Goal: Register for event/course

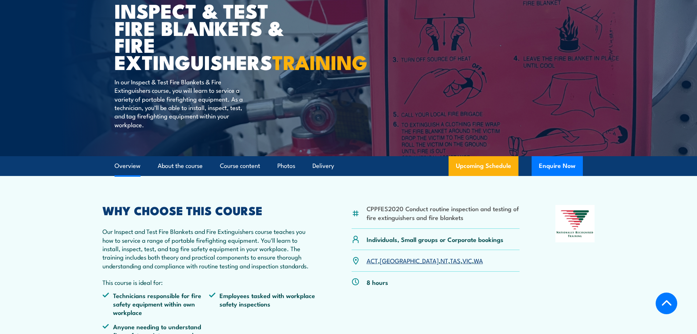
scroll to position [183, 0]
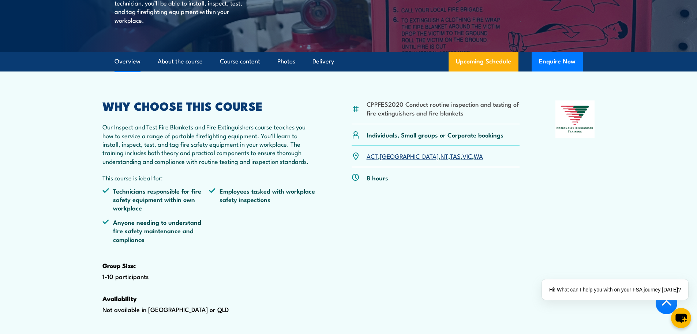
click at [385, 160] on link "[GEOGRAPHIC_DATA]" at bounding box center [409, 155] width 59 height 9
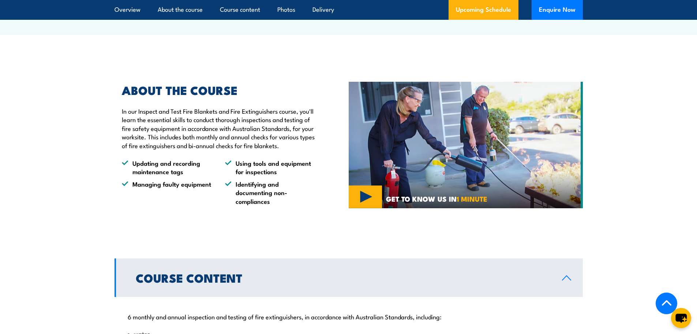
scroll to position [408, 0]
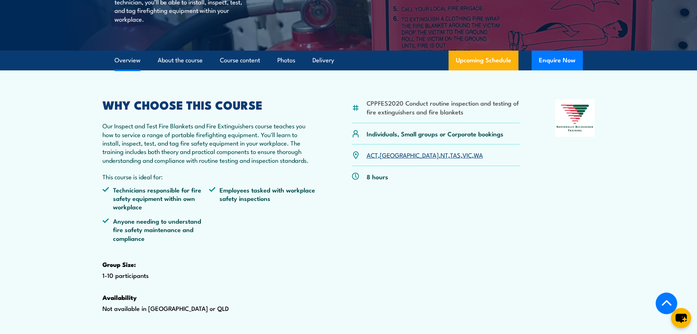
scroll to position [183, 0]
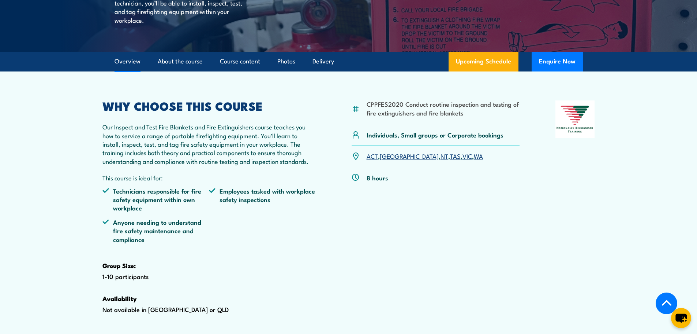
click at [373, 160] on link "ACT" at bounding box center [372, 155] width 11 height 9
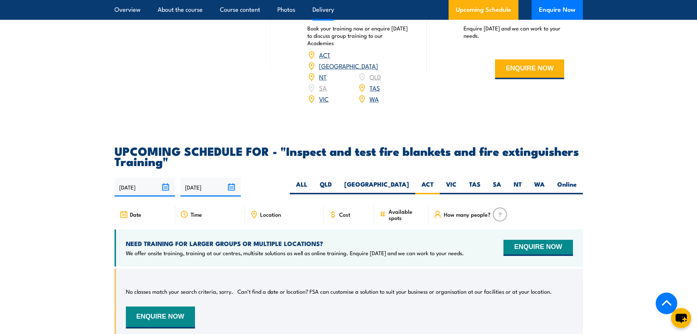
scroll to position [1177, 0]
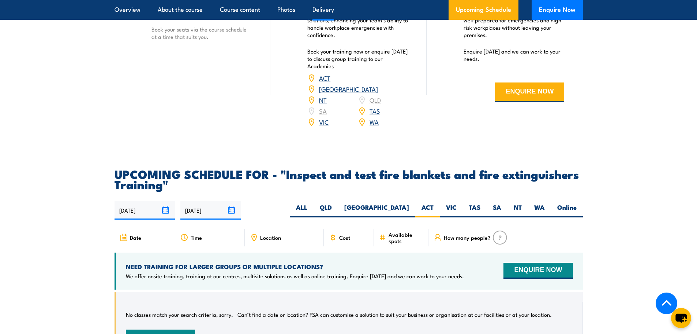
click at [325, 82] on link "ACT" at bounding box center [324, 77] width 11 height 9
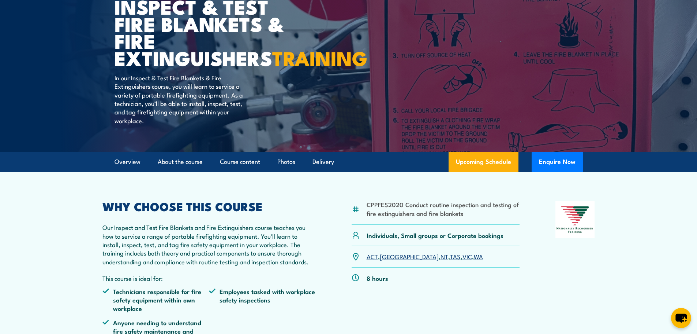
scroll to position [78, 0]
